Goal: Task Accomplishment & Management: Use online tool/utility

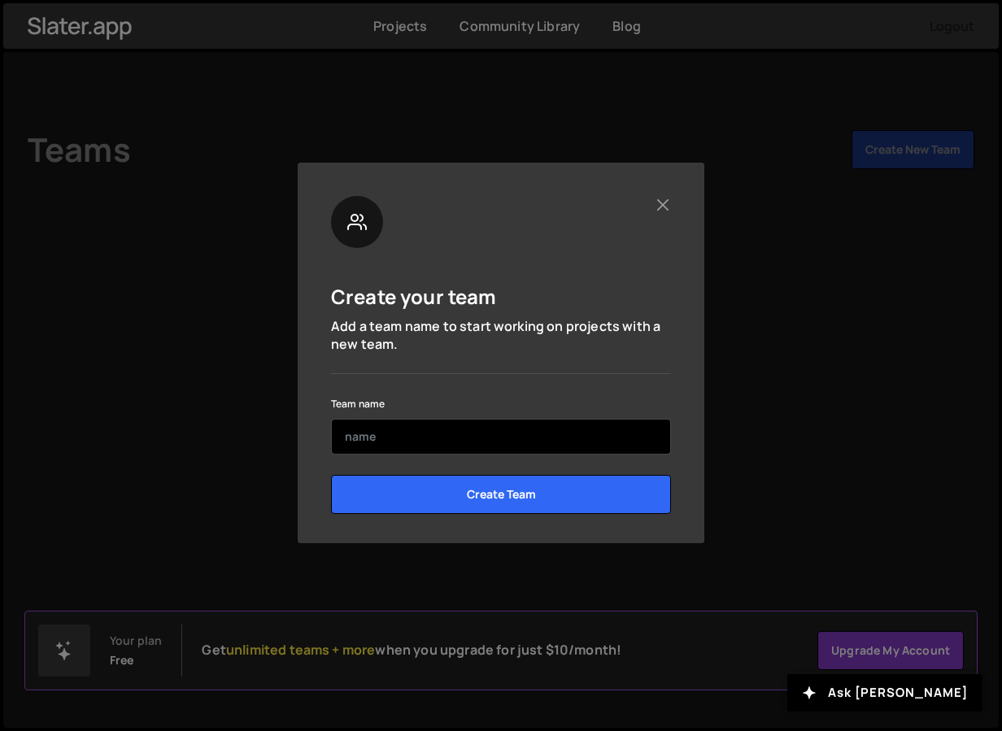
click at [456, 443] on input "text" at bounding box center [501, 437] width 340 height 36
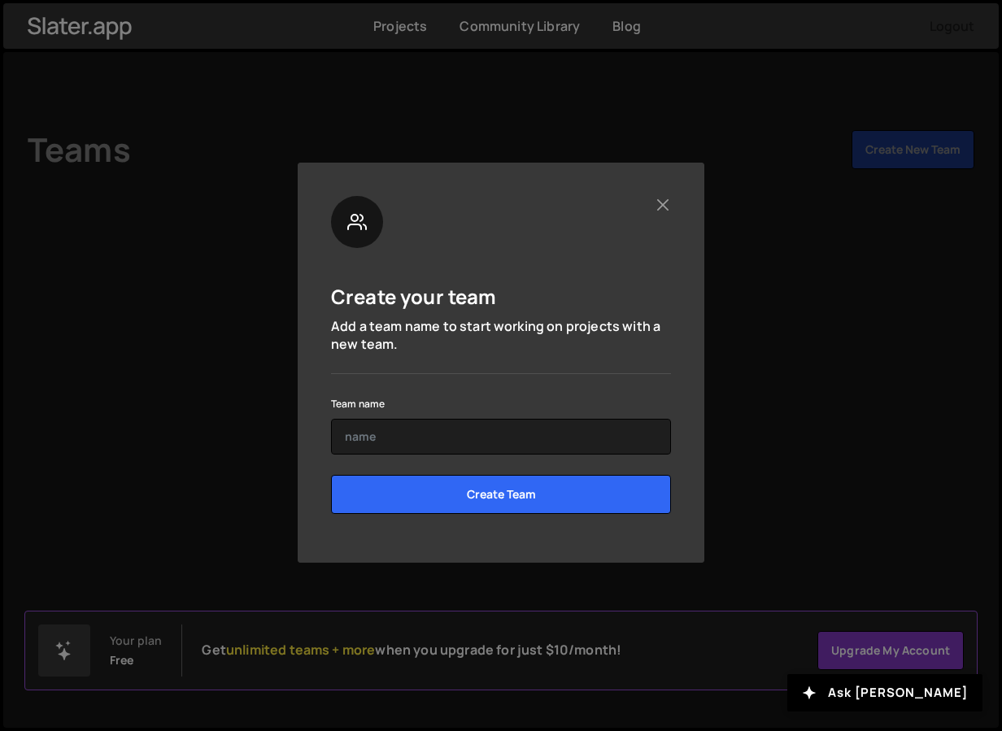
click at [451, 546] on nordpass-autofill-portal at bounding box center [501, 546] width 340 height 0
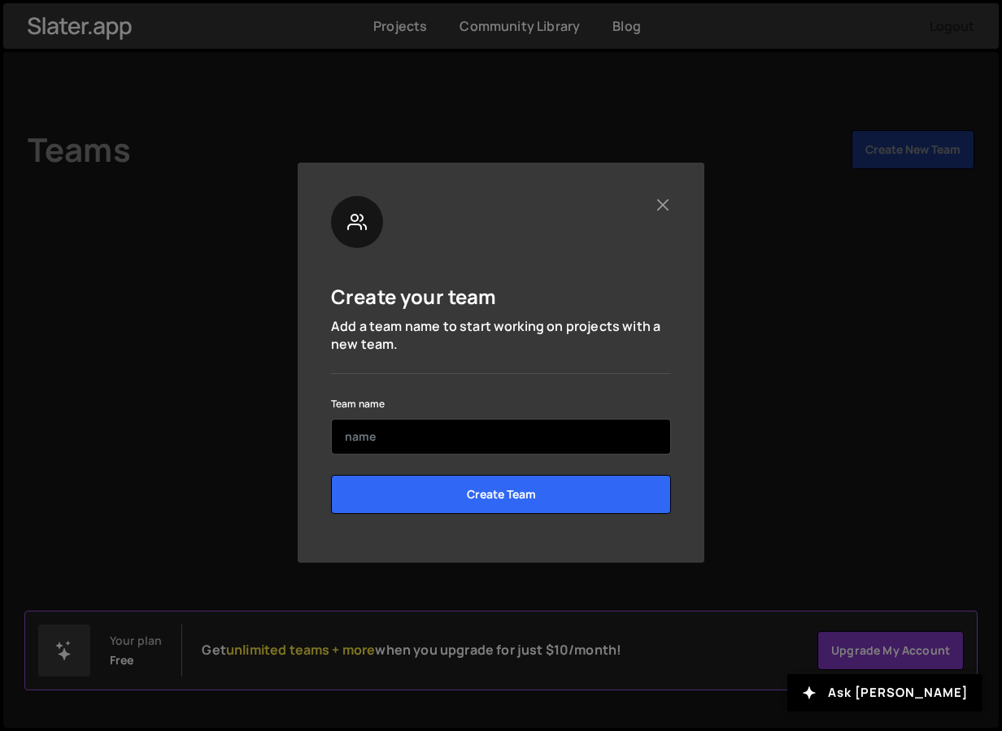
type input "[PERSON_NAME]"
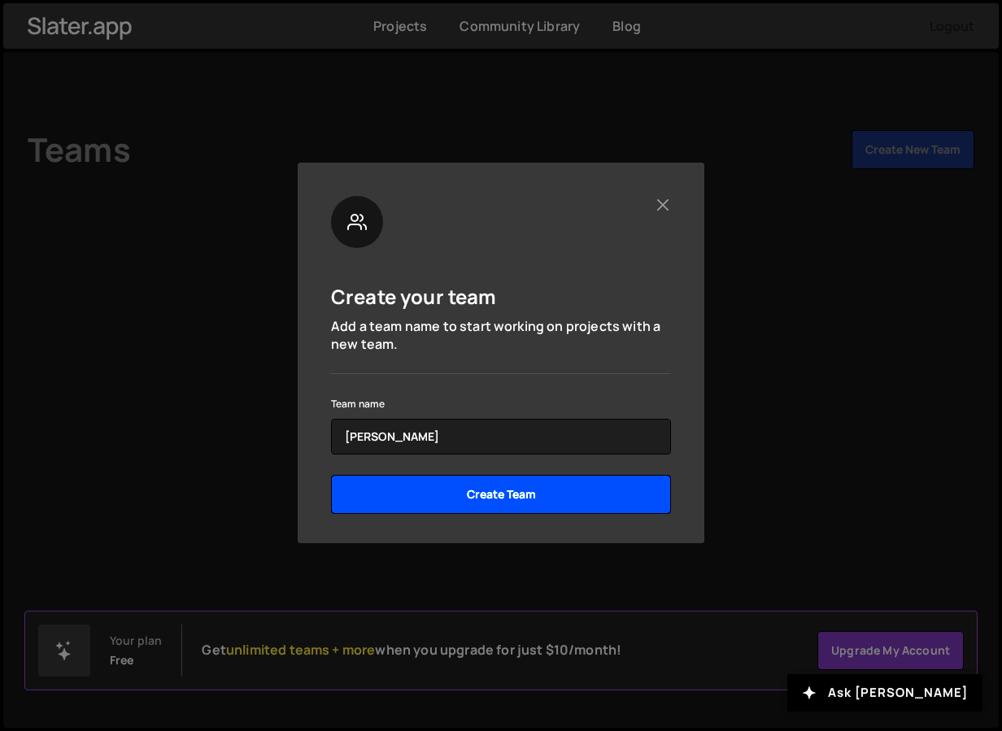
click at [471, 490] on input "Create Team" at bounding box center [501, 494] width 340 height 39
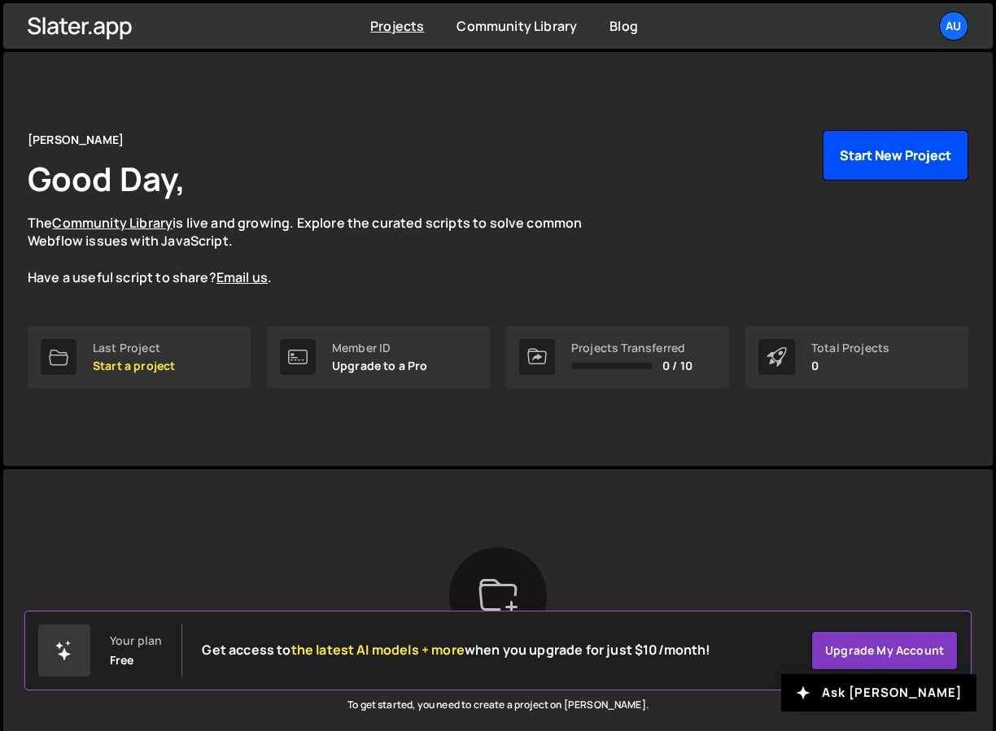
click at [872, 146] on button "Start New Project" at bounding box center [896, 155] width 146 height 50
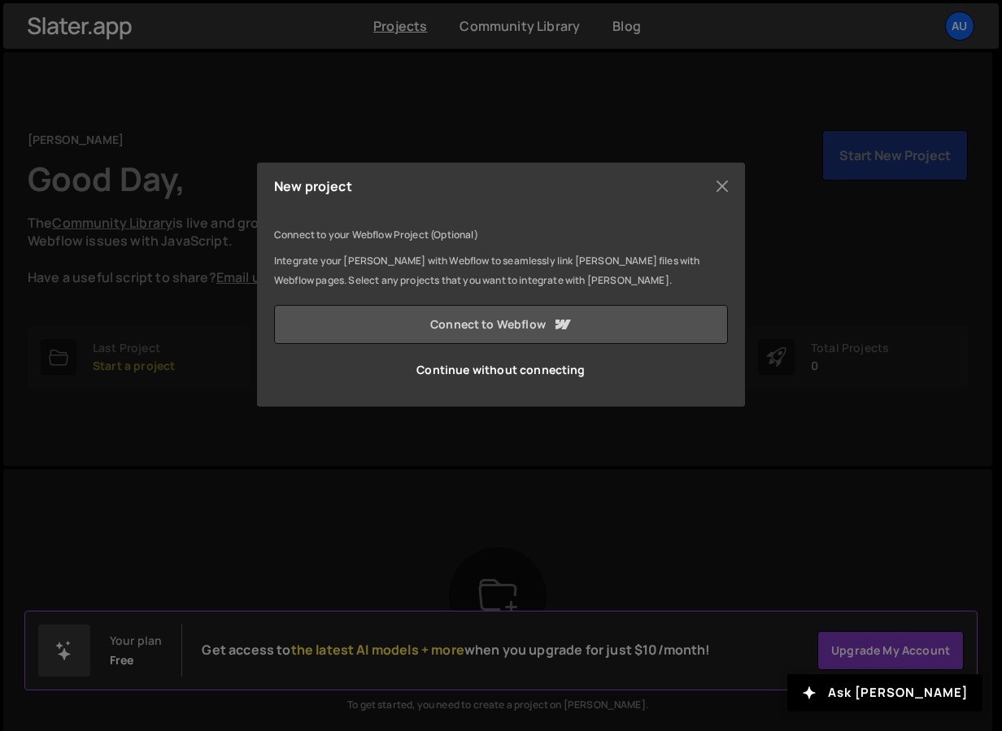
click at [497, 329] on link "Connect to Webflow" at bounding box center [501, 324] width 454 height 39
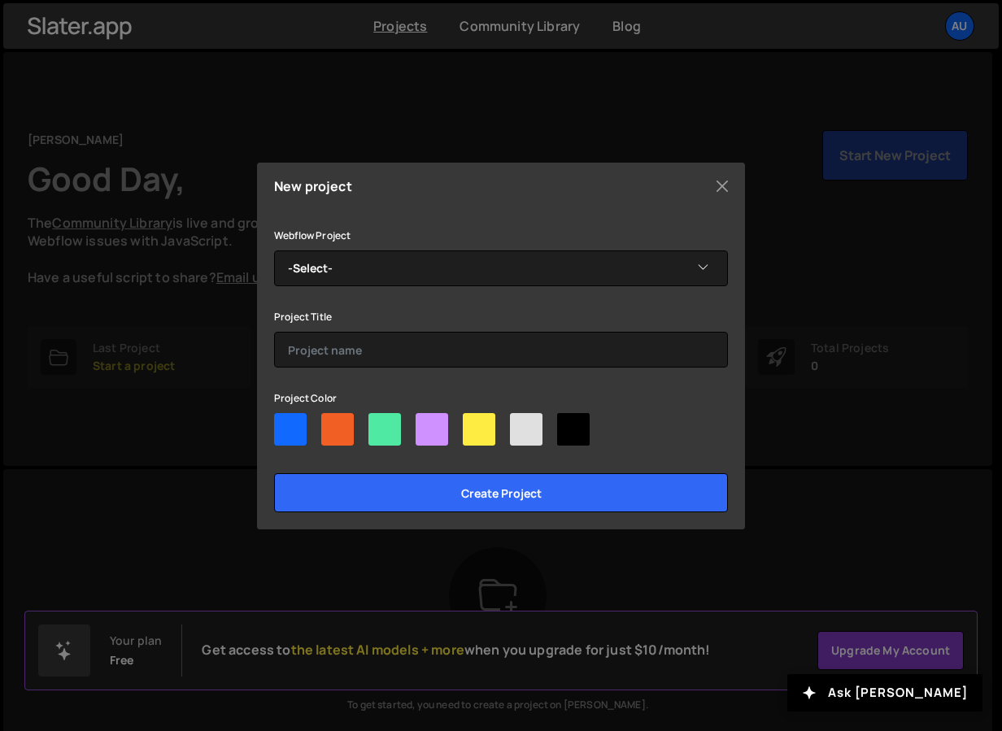
click at [522, 431] on div at bounding box center [526, 429] width 33 height 33
click at [521, 424] on input"] "radio" at bounding box center [515, 418] width 11 height 11
radio input"] "true"
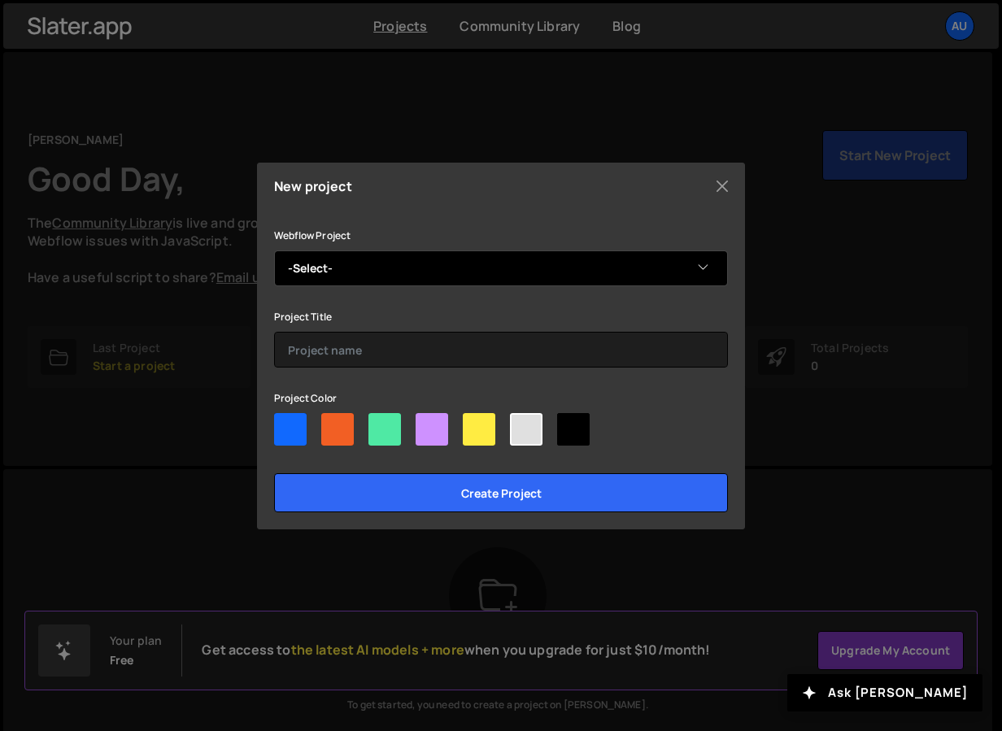
click at [394, 260] on select "-Select- Tiny Town Play Café" at bounding box center [501, 269] width 454 height 36
select select "68ae6682ee10187b2c58b66b"
click at [274, 251] on select "-Select- Tiny Town Play Café" at bounding box center [501, 269] width 454 height 36
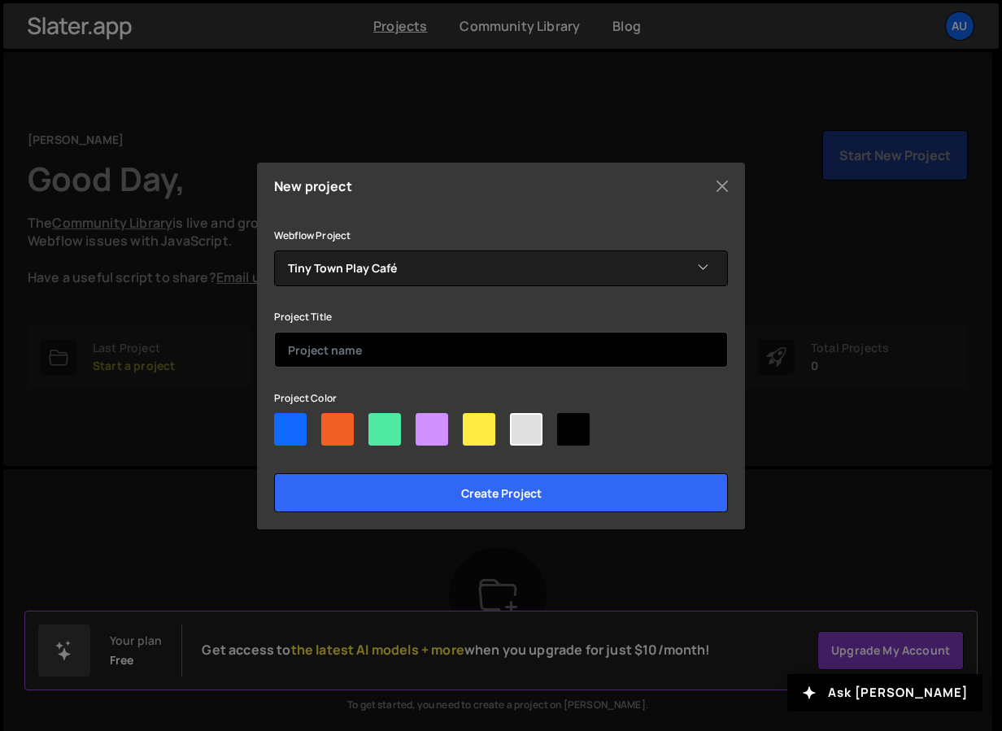
click at [385, 343] on input "text" at bounding box center [501, 350] width 454 height 36
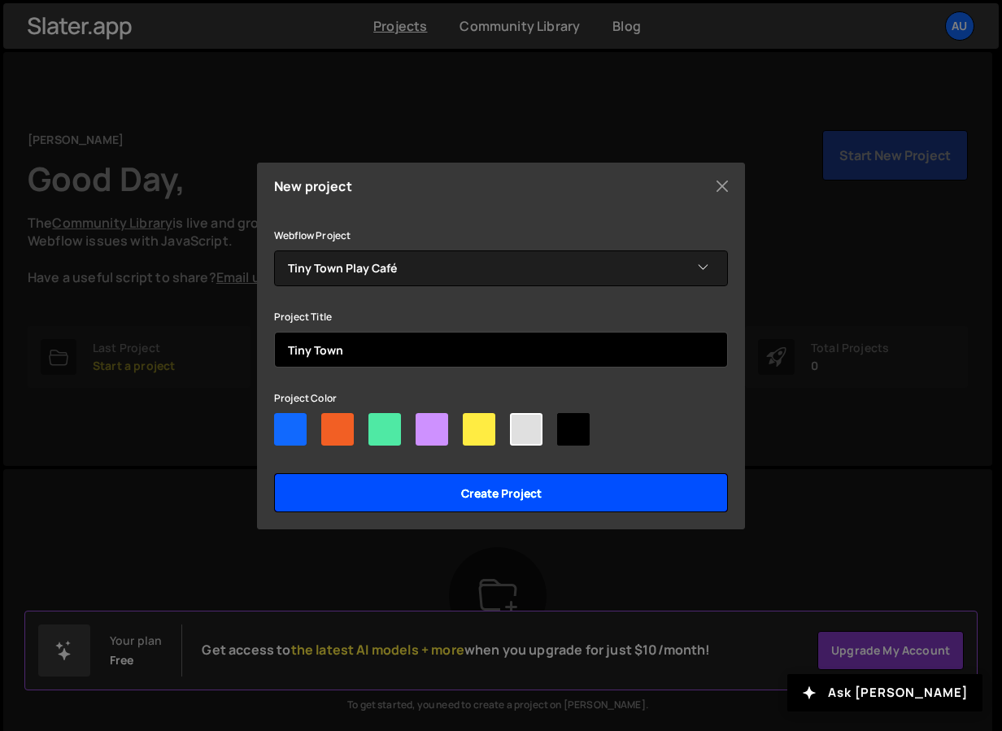
type input "Tiny Town"
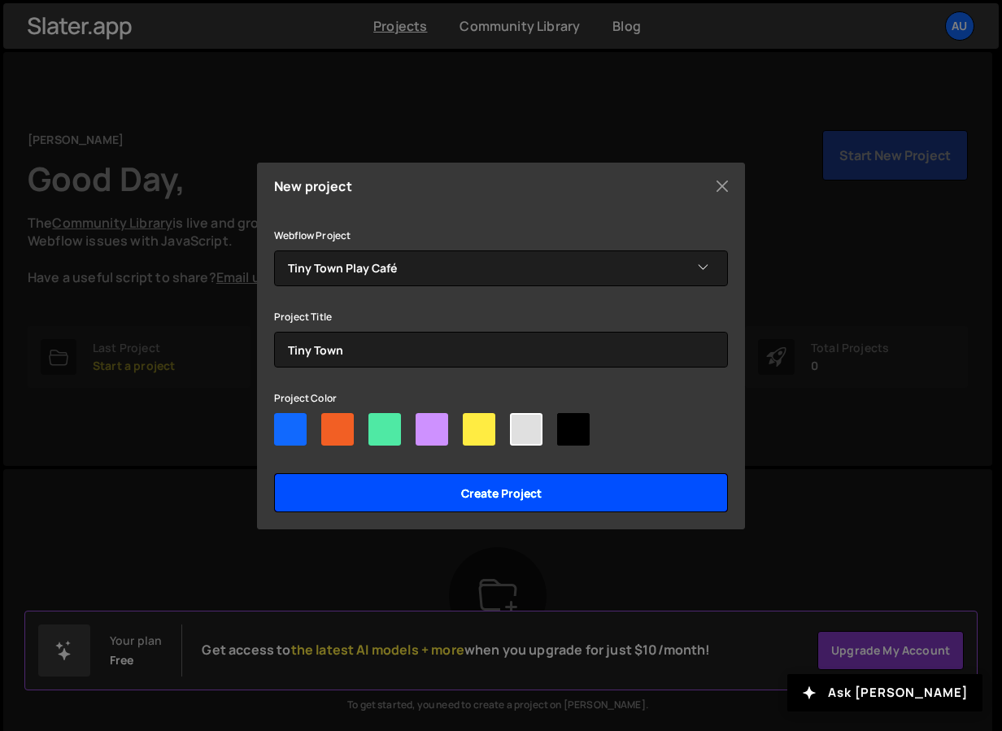
click at [443, 493] on input "Create project" at bounding box center [501, 493] width 454 height 39
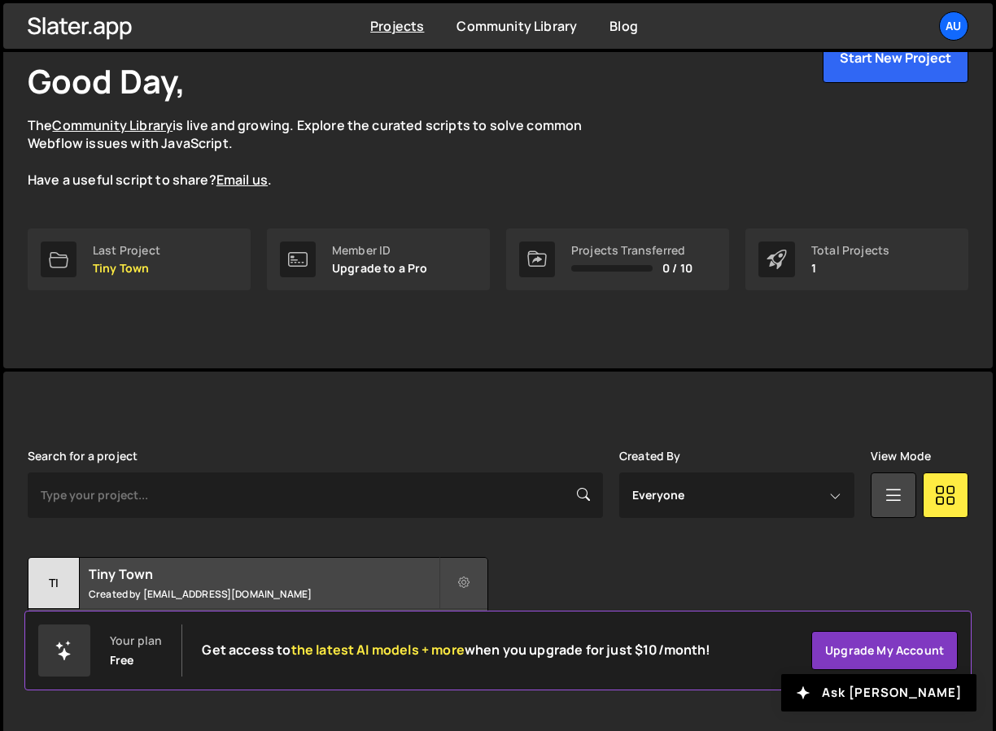
scroll to position [106, 0]
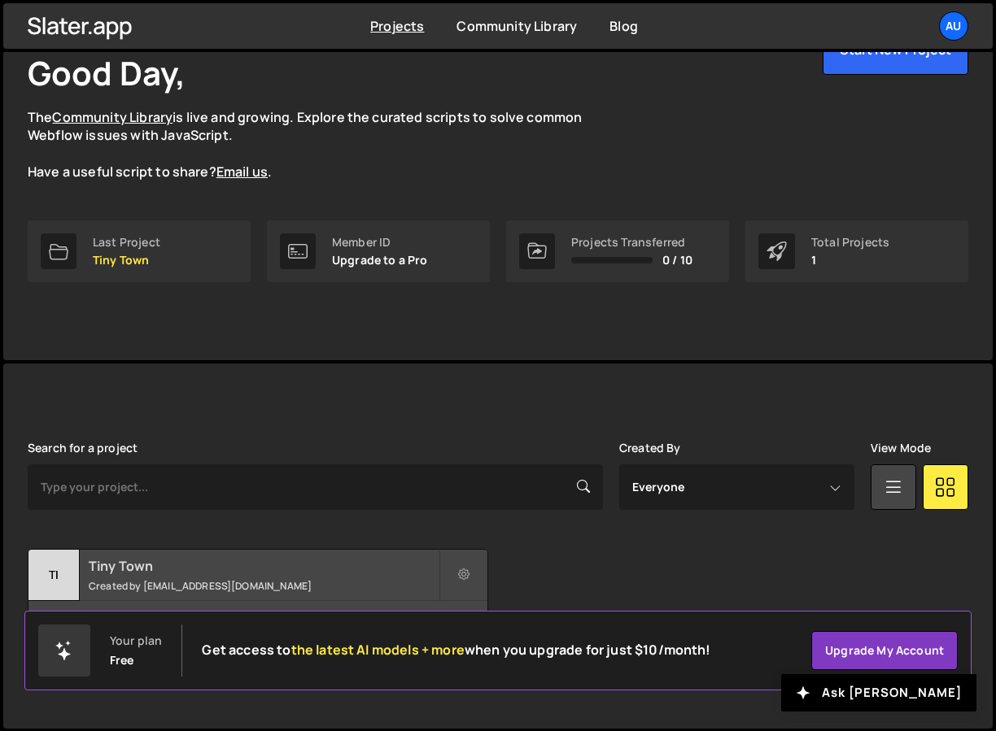
click at [345, 570] on h2 "Tiny Town" at bounding box center [264, 566] width 350 height 18
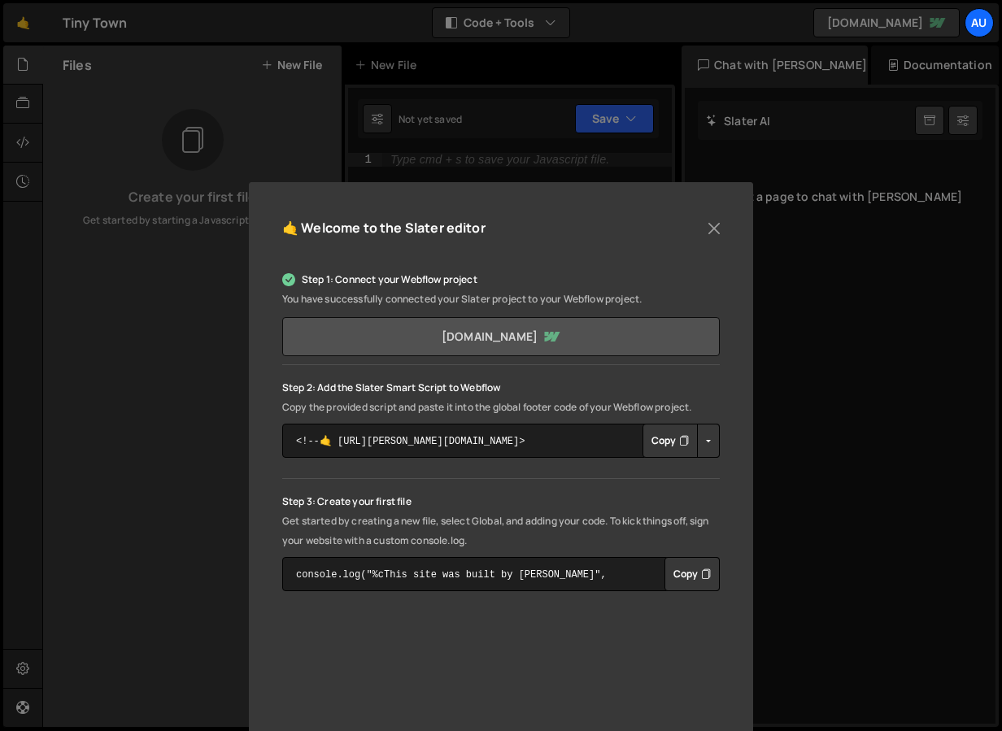
click at [448, 343] on link "[DOMAIN_NAME]" at bounding box center [501, 336] width 438 height 39
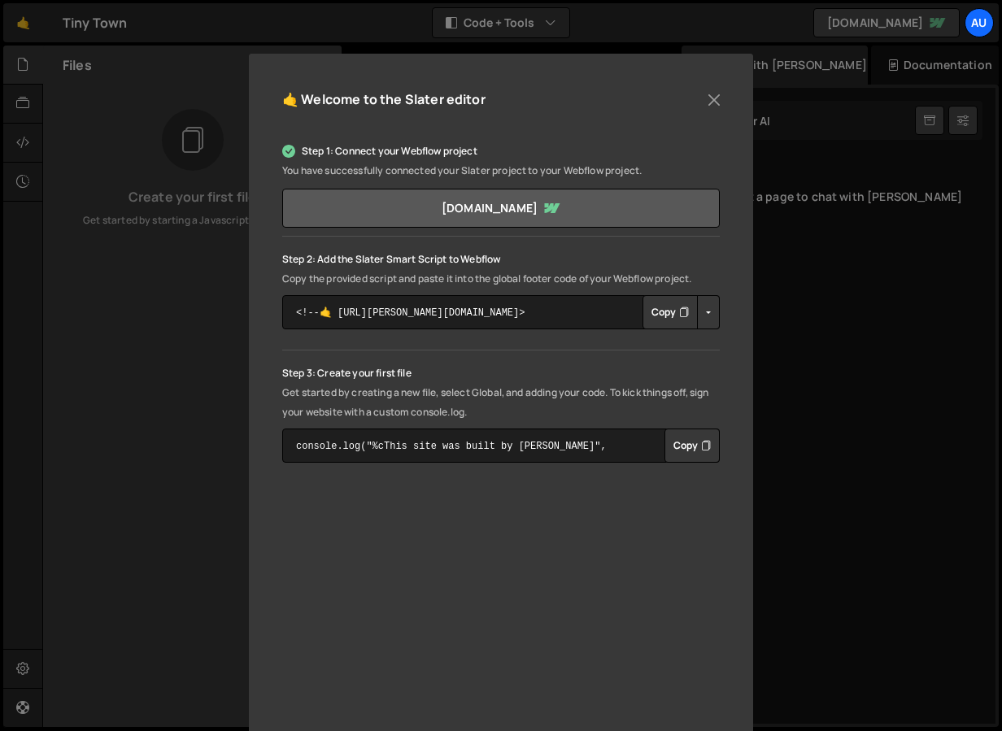
scroll to position [195, 0]
